Goal: Navigation & Orientation: Understand site structure

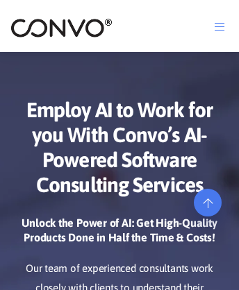
scroll to position [6194, 0]
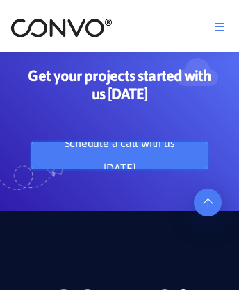
click at [119, 169] on link "Schedule a call with us [DATE]" at bounding box center [119, 155] width 176 height 28
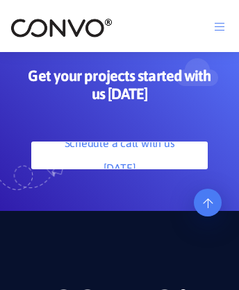
click at [61, 27] on img at bounding box center [61, 27] width 102 height 21
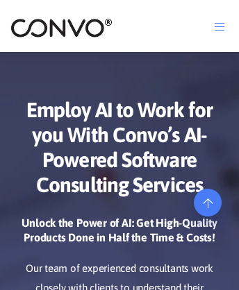
scroll to position [6910, 0]
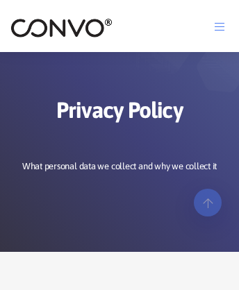
scroll to position [12470, 0]
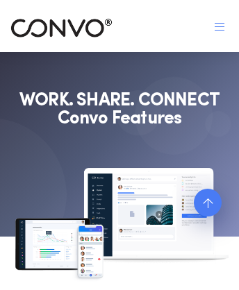
scroll to position [8143, 0]
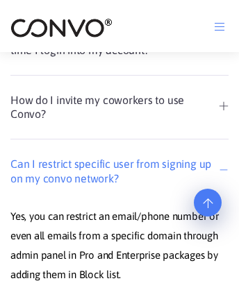
scroll to position [1867, 0]
